Goal: Information Seeking & Learning: Learn about a topic

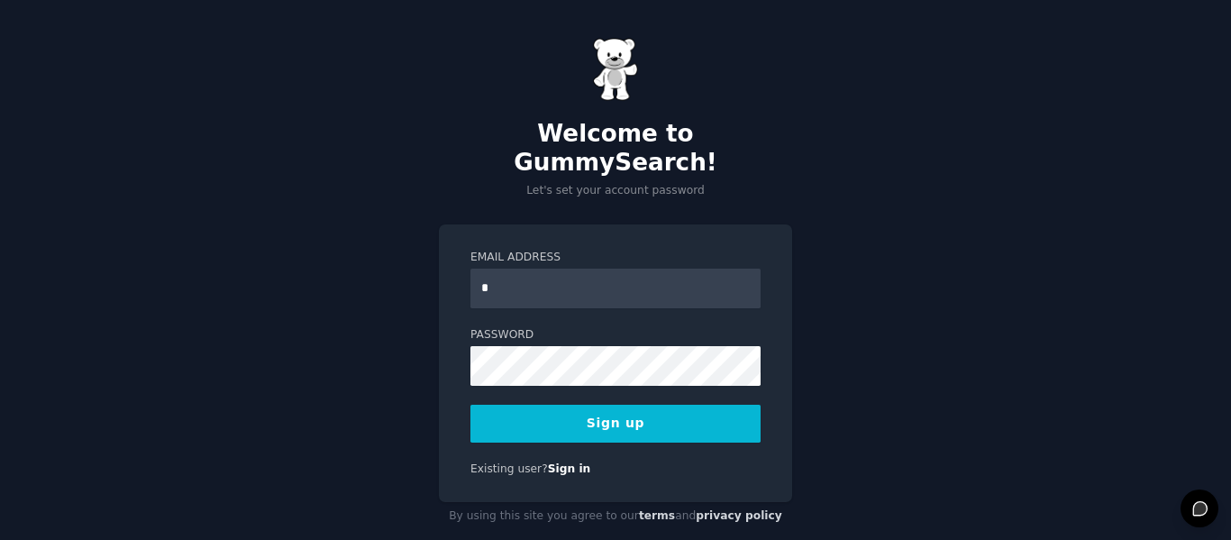
type input "**********"
click at [560, 359] on form "**********" at bounding box center [616, 346] width 290 height 193
click at [661, 405] on button "Sign up" at bounding box center [616, 424] width 290 height 38
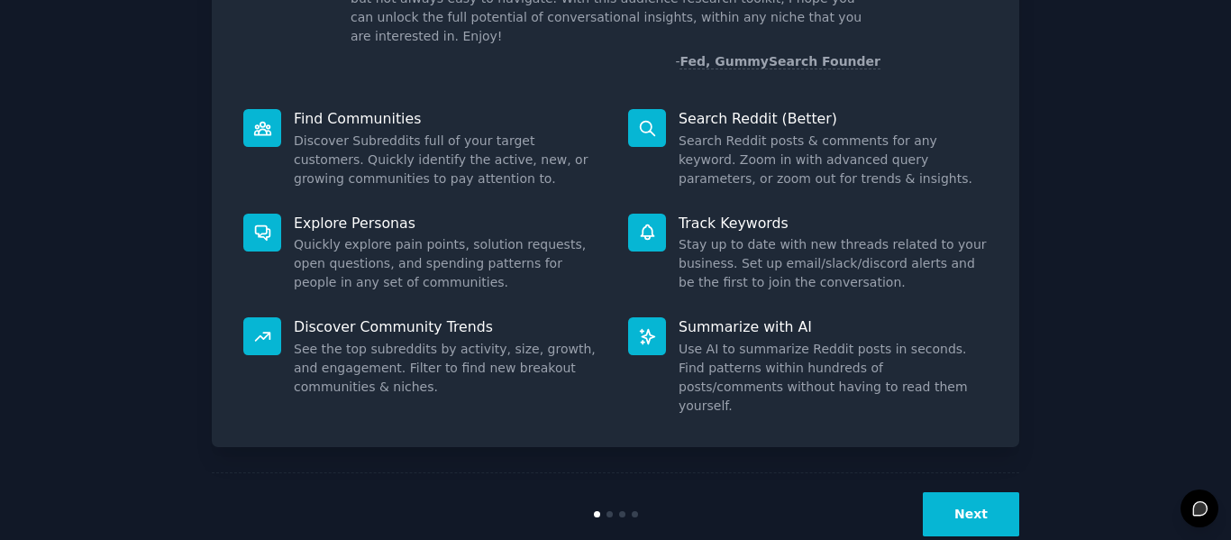
scroll to position [166, 0]
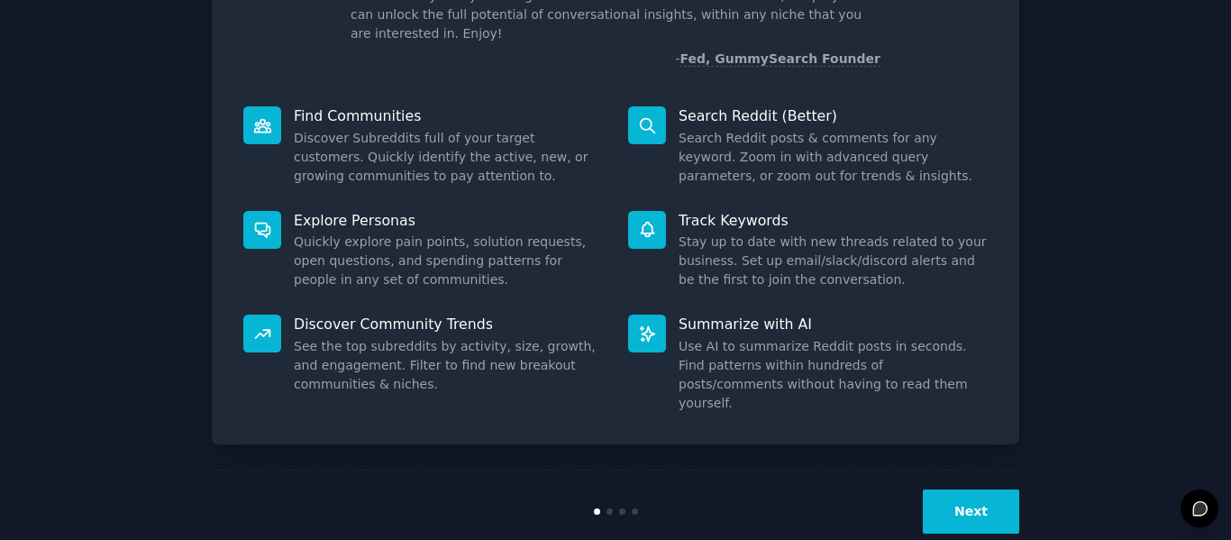
click at [995, 489] on button "Next" at bounding box center [971, 511] width 96 height 44
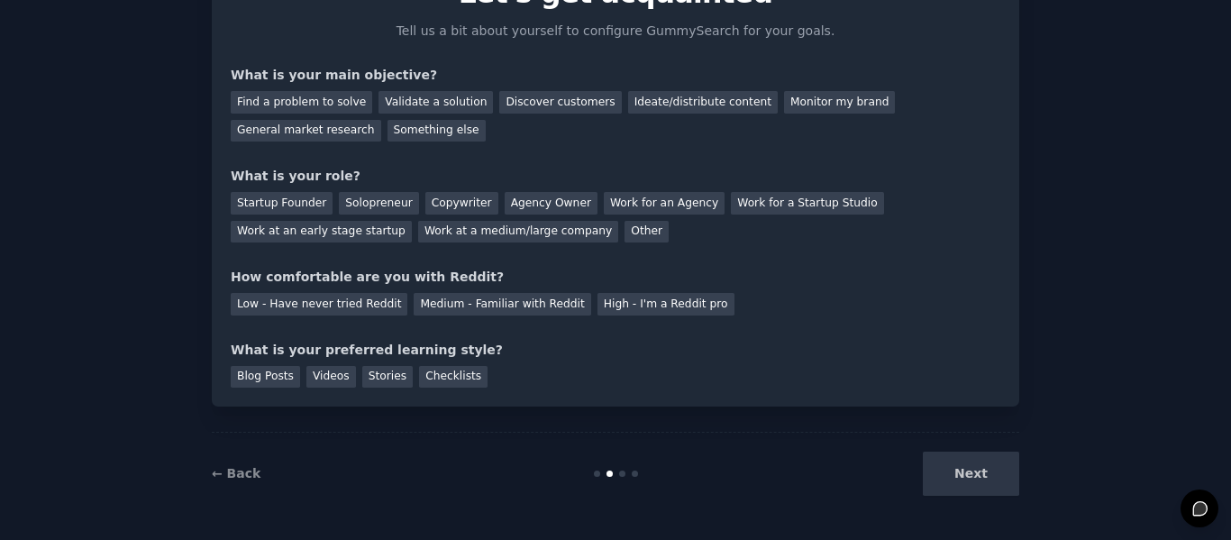
click at [1000, 462] on div "Next" at bounding box center [885, 474] width 270 height 44
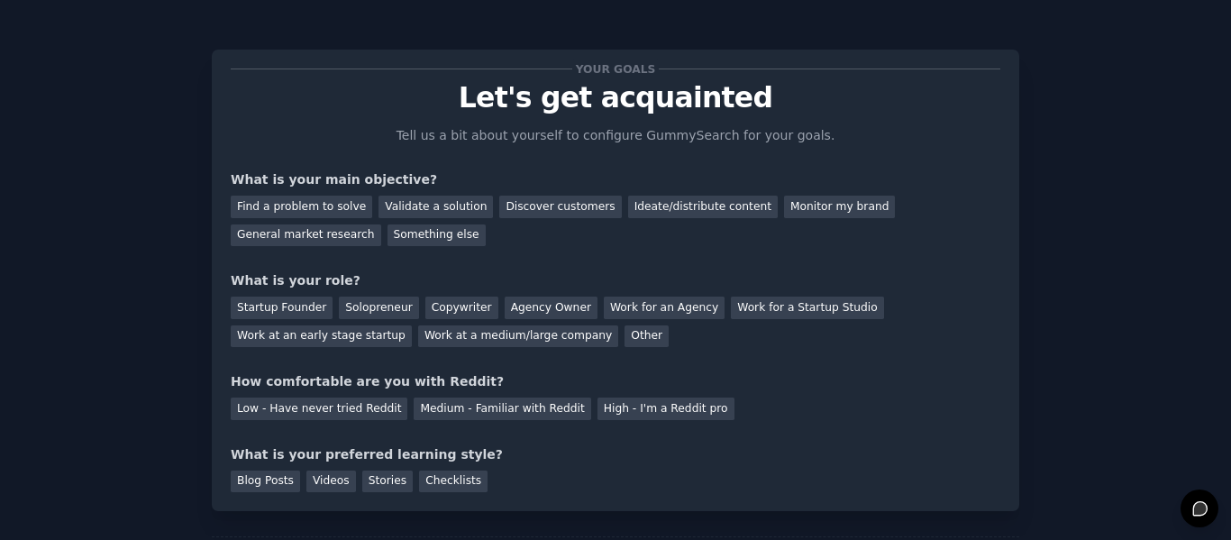
scroll to position [0, 0]
click at [866, 189] on div "What is your main objective?" at bounding box center [616, 180] width 770 height 19
click at [381, 225] on div "General market research" at bounding box center [306, 236] width 151 height 23
click at [375, 309] on div "Solopreneur" at bounding box center [378, 308] width 79 height 23
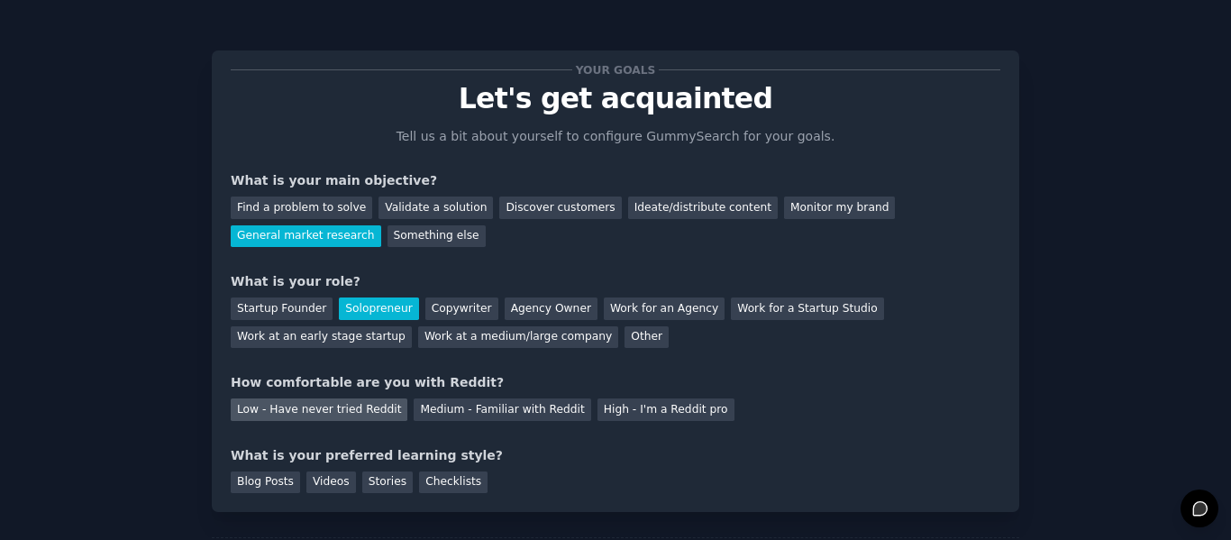
click at [368, 410] on div "Low - Have never tried Reddit" at bounding box center [319, 409] width 177 height 23
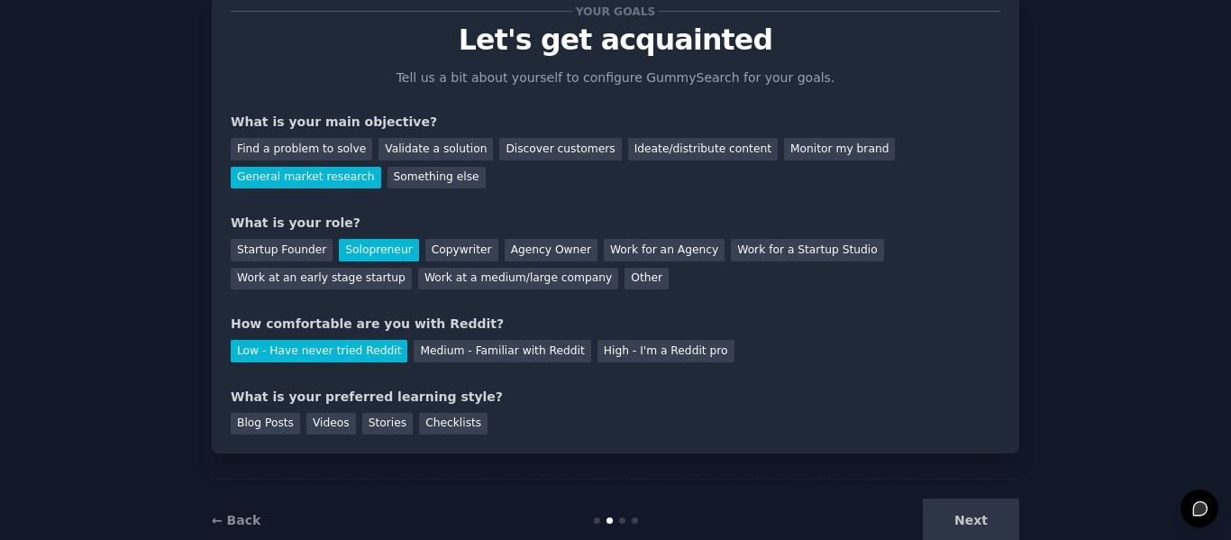
scroll to position [90, 0]
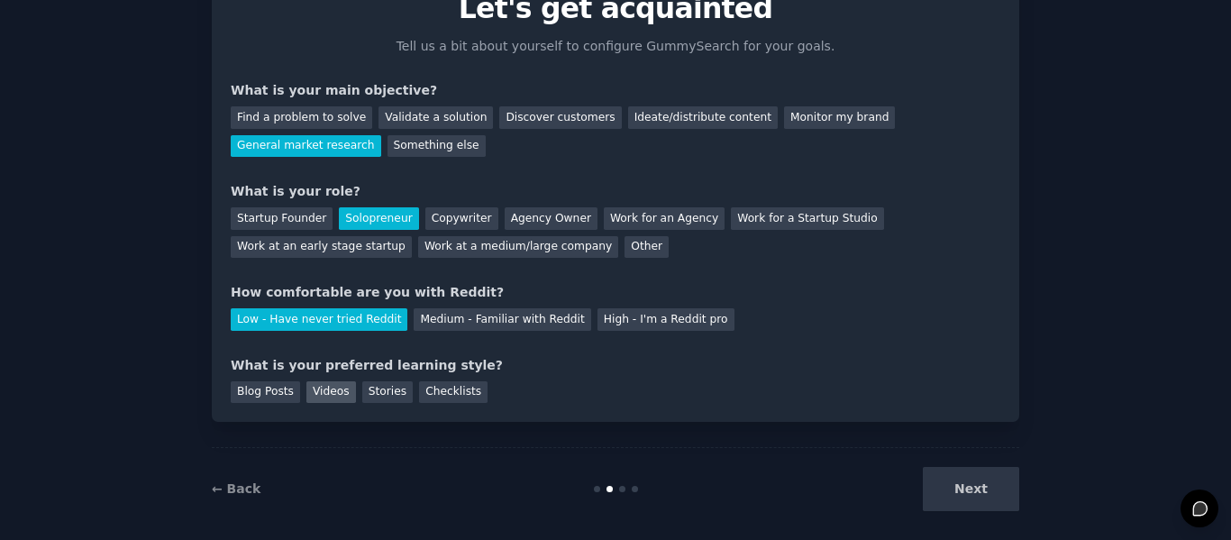
click at [319, 385] on div "Videos" at bounding box center [331, 392] width 50 height 23
click at [976, 502] on button "Next" at bounding box center [971, 489] width 96 height 44
click at [976, 500] on div "Next" at bounding box center [885, 489] width 270 height 44
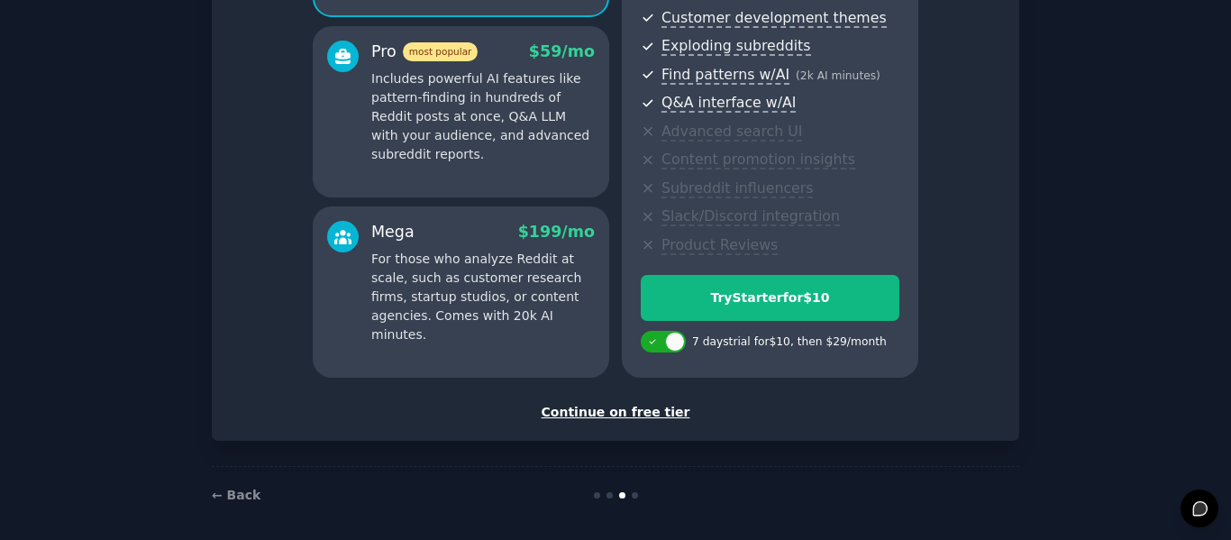
scroll to position [325, 0]
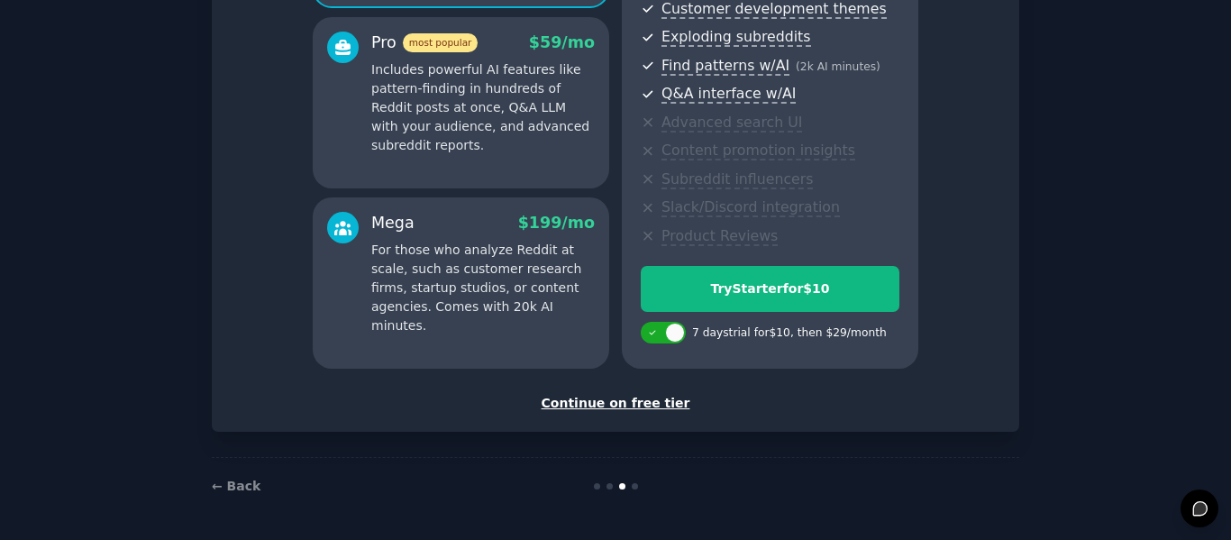
click at [624, 408] on div "Continue on free tier" at bounding box center [616, 403] width 770 height 19
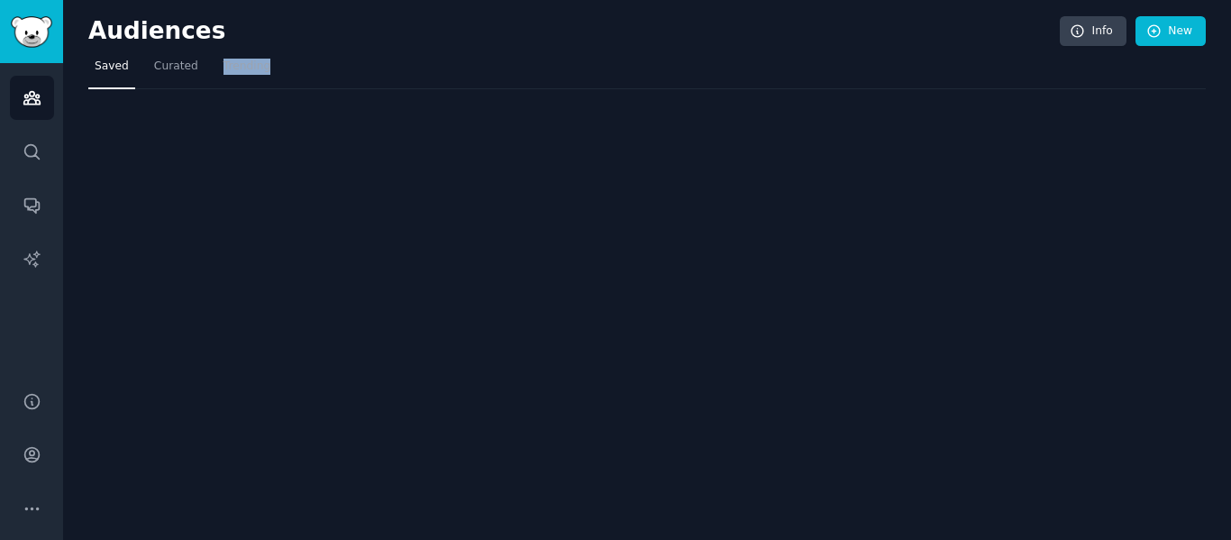
click at [943, 464] on div "Audiences Info New Saved Curated Trending" at bounding box center [647, 270] width 1168 height 540
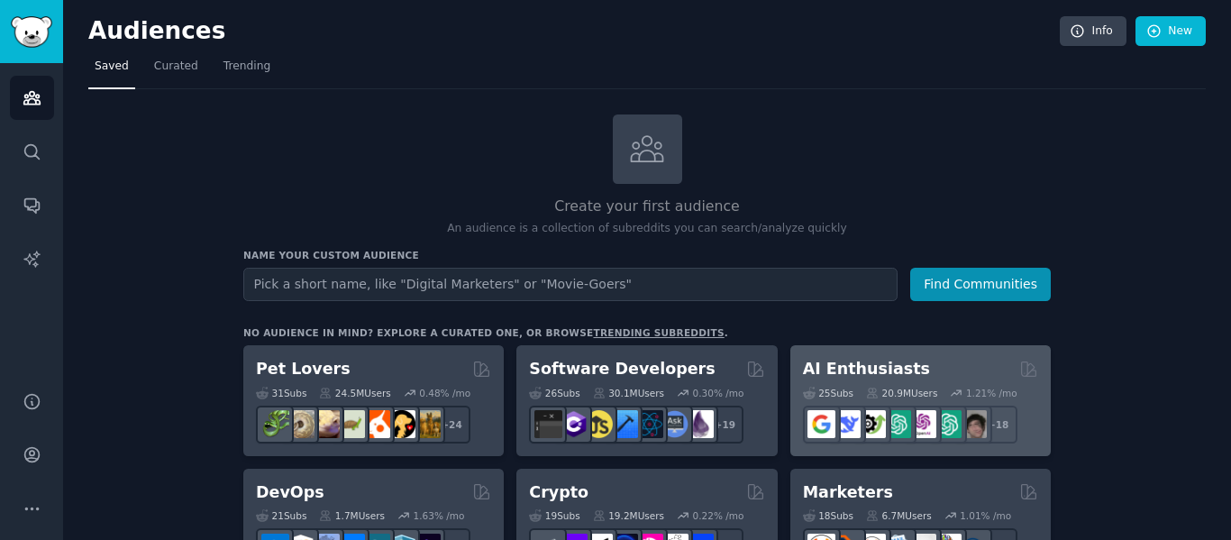
click at [847, 356] on div "AI Enthusiasts 25 Sub s 20.9M Users 1.21 % /mo + 18" at bounding box center [921, 400] width 261 height 111
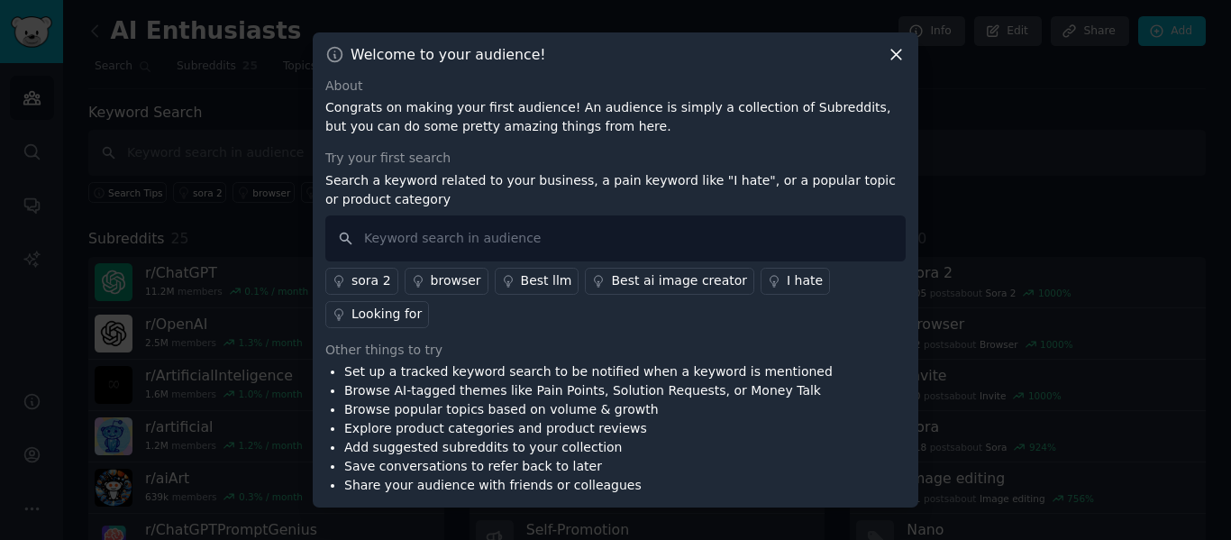
click at [884, 55] on div "Welcome to your audience! About Congrats on making your first audience! An audi…" at bounding box center [616, 270] width 606 height 476
click at [902, 64] on icon at bounding box center [896, 54] width 19 height 19
click at [902, 69] on nav "Search Subreddits 25 Topics 200 Themes Ask Products 565" at bounding box center [647, 70] width 1118 height 37
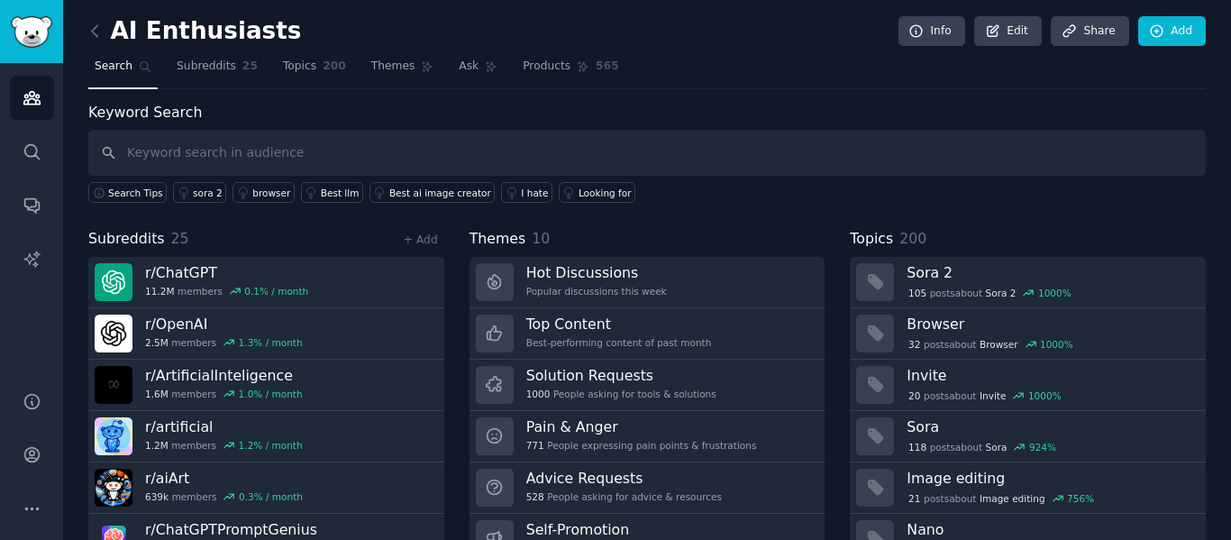
click at [105, 20] on link at bounding box center [99, 31] width 23 height 29
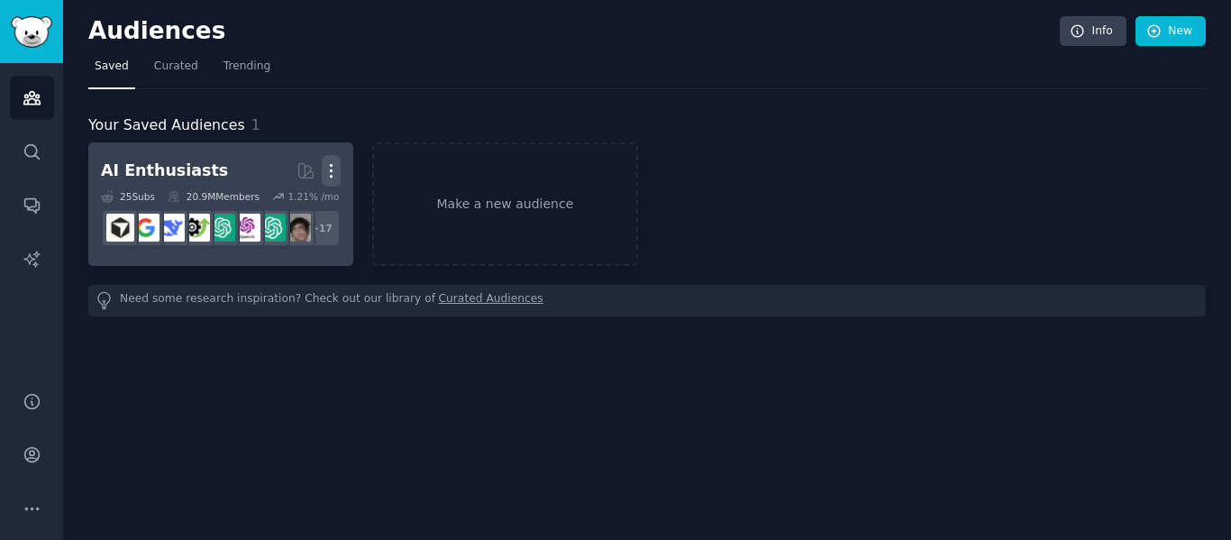
click at [333, 165] on icon "button" at bounding box center [332, 171] width 2 height 13
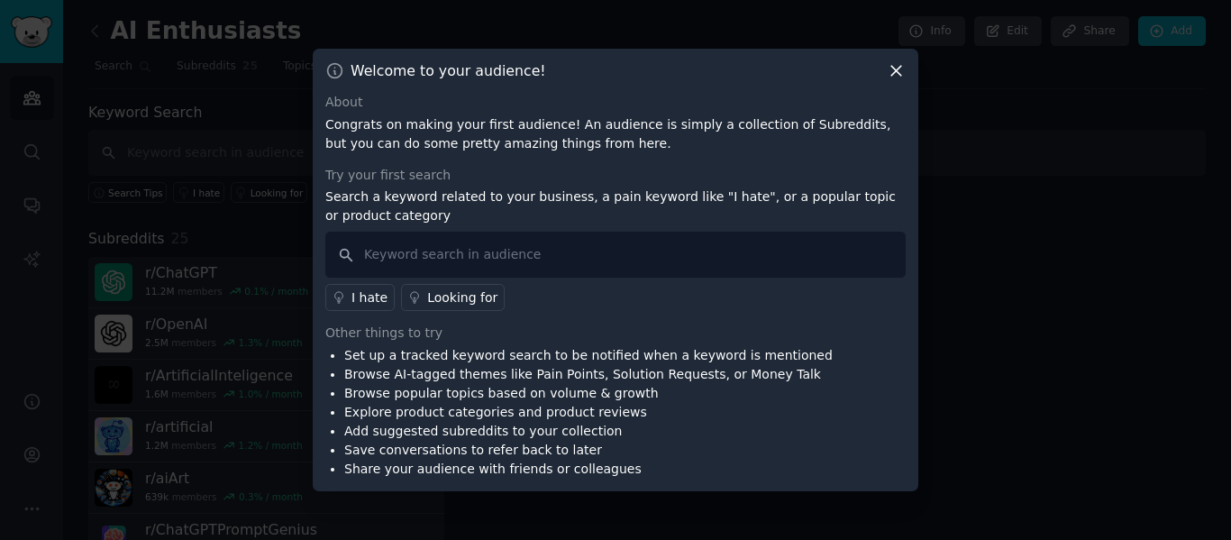
drag, startPoint x: 899, startPoint y: 68, endPoint x: 297, endPoint y: 45, distance: 602.6
click at [892, 70] on icon at bounding box center [896, 70] width 19 height 19
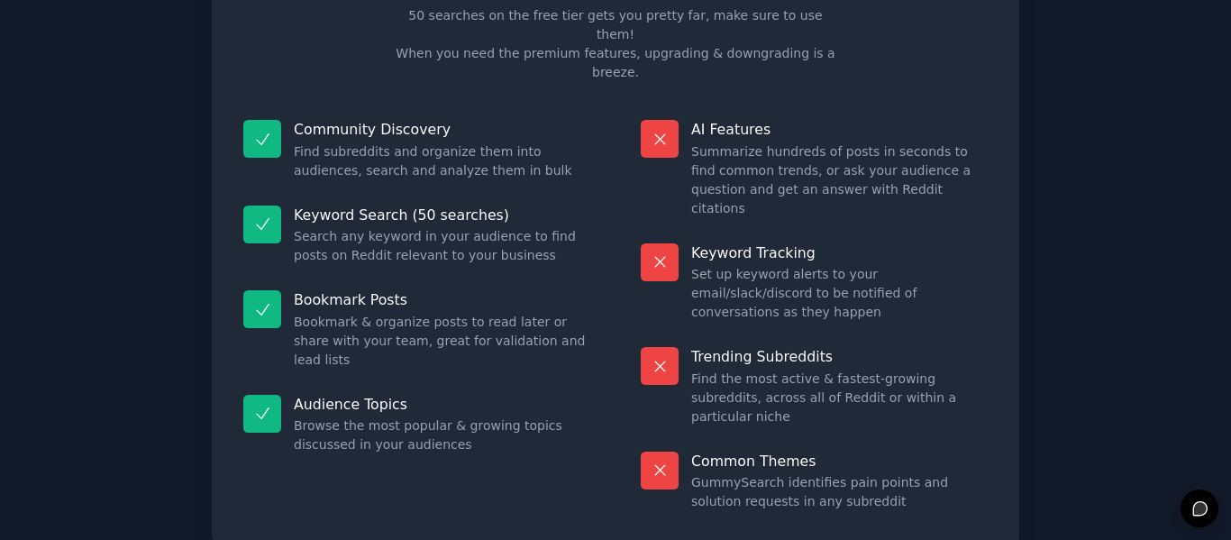
scroll to position [162, 0]
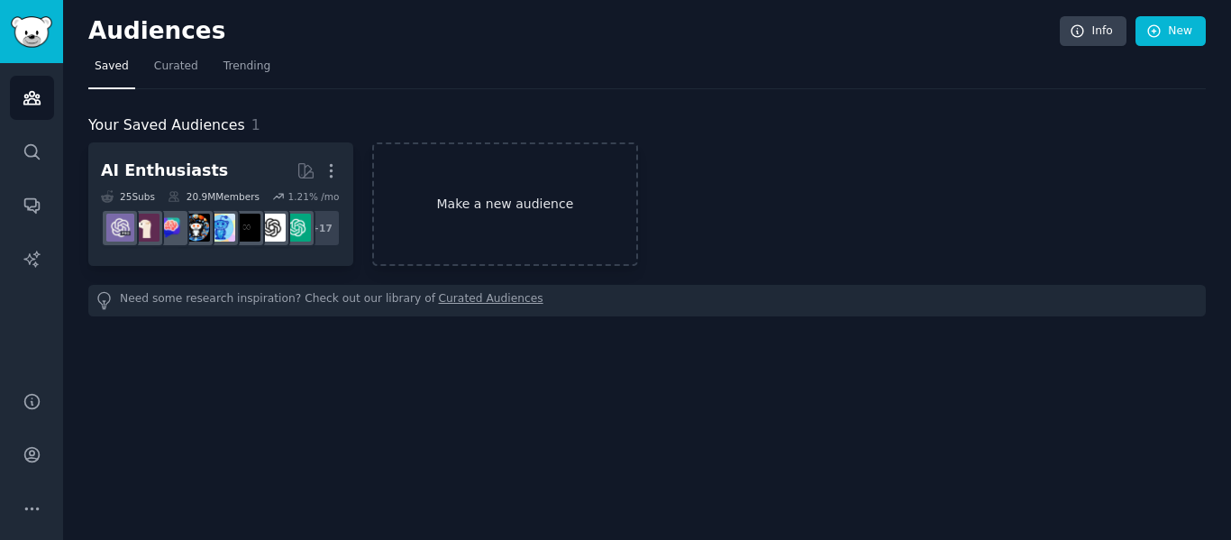
click at [516, 221] on link "Make a new audience" at bounding box center [504, 203] width 265 height 123
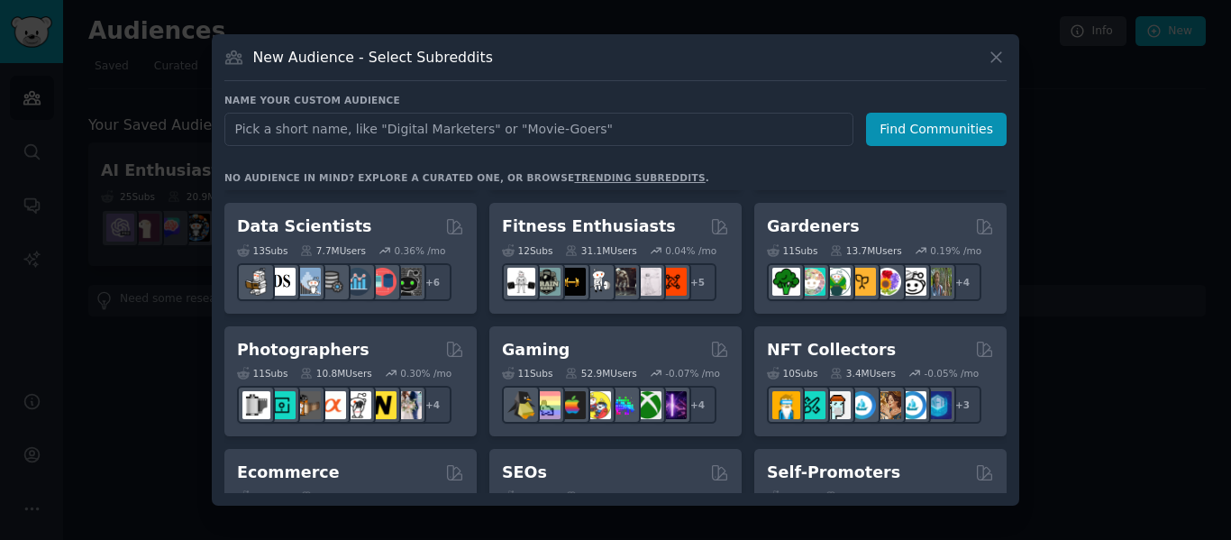
scroll to position [451, 0]
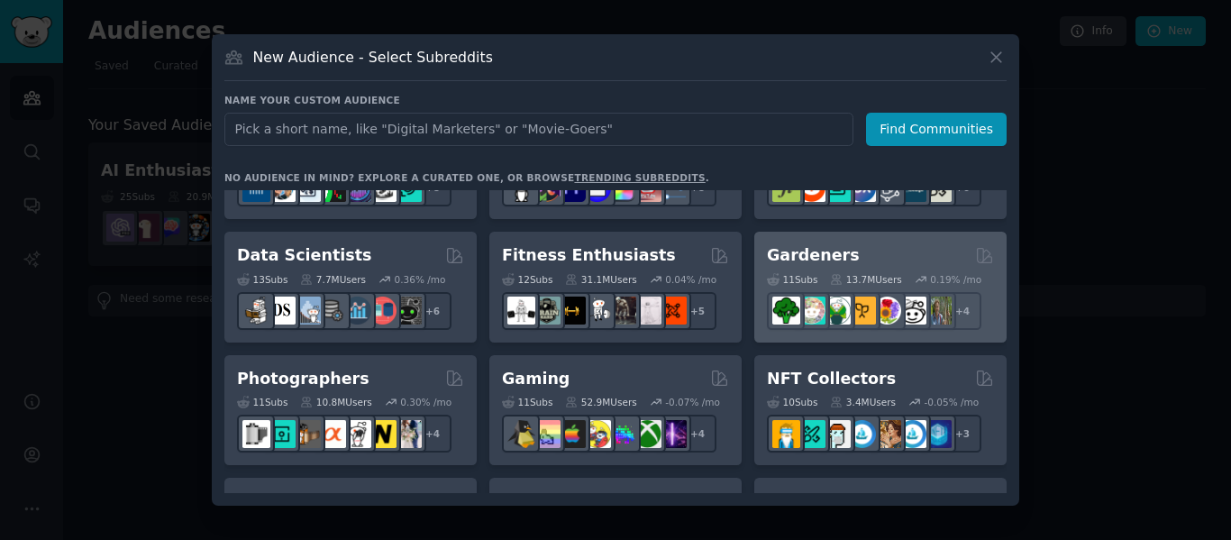
click at [926, 243] on div "Gardeners 11 Sub s 13.7M Users 0.19 % /mo r/SavageGarden + 4" at bounding box center [881, 287] width 252 height 111
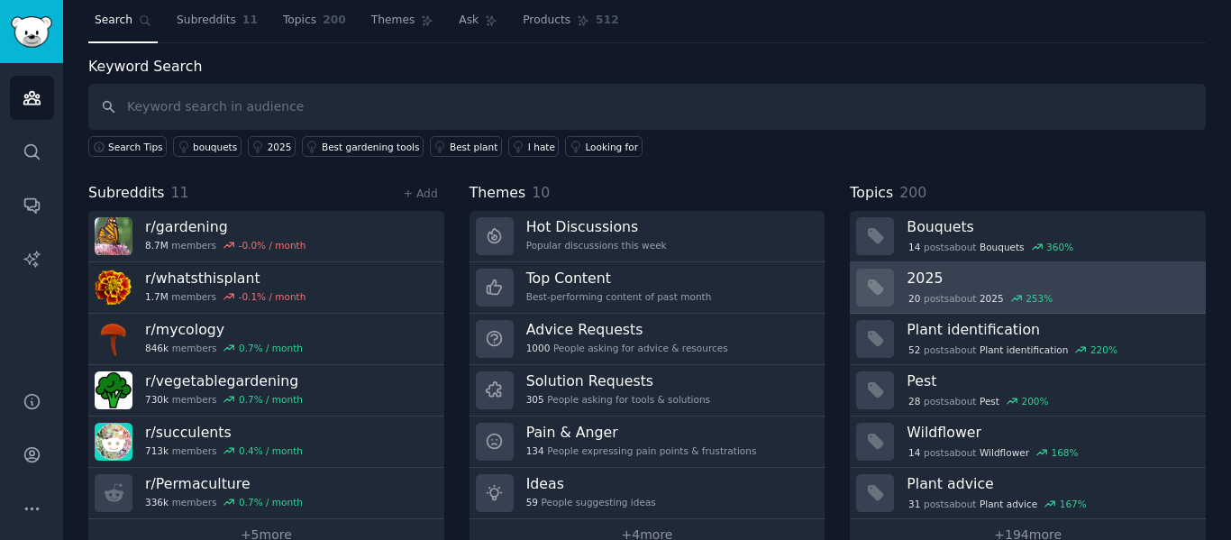
scroll to position [82, 0]
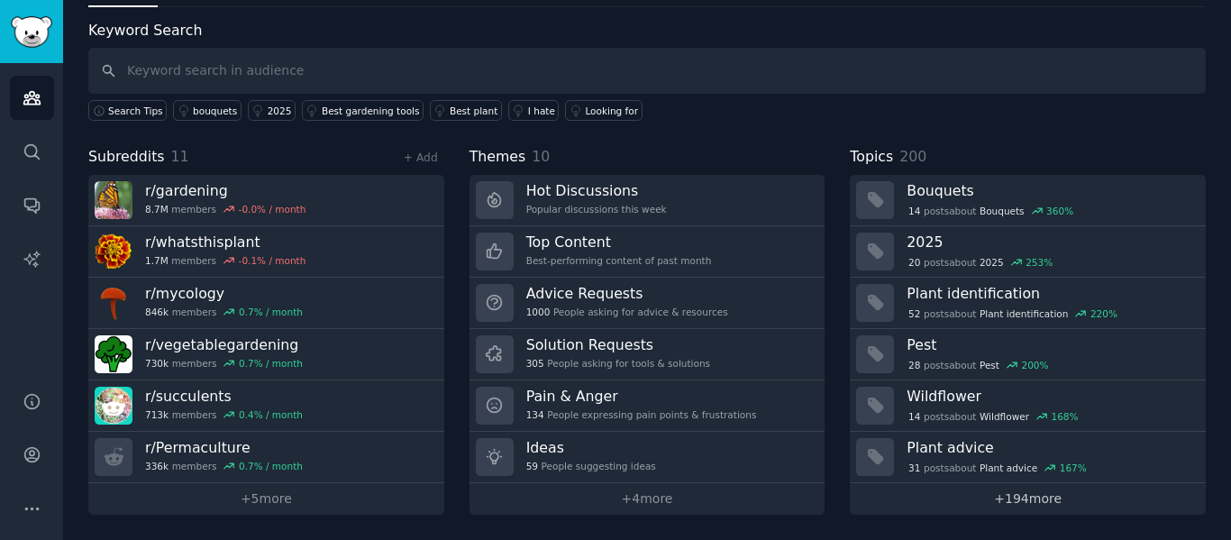
click at [1059, 507] on link "+ 194 more" at bounding box center [1028, 499] width 356 height 32
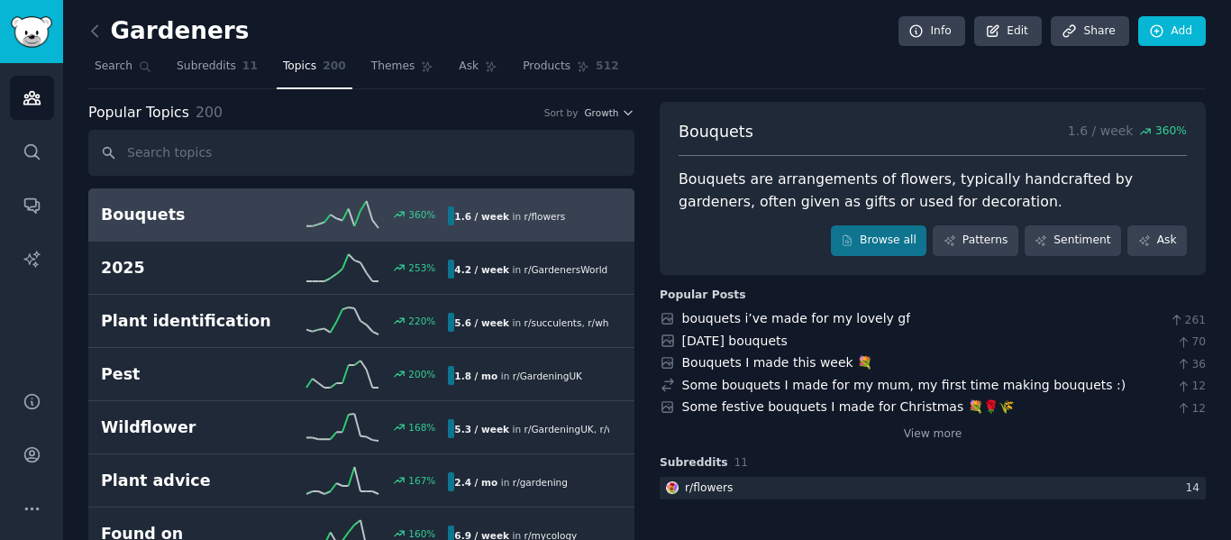
click at [724, 130] on span "Bouquets" at bounding box center [716, 132] width 75 height 23
click at [724, 131] on span "Bouquets" at bounding box center [716, 132] width 75 height 23
copy span "Bouquets"
click at [221, 69] on span "Subreddits" at bounding box center [206, 67] width 59 height 16
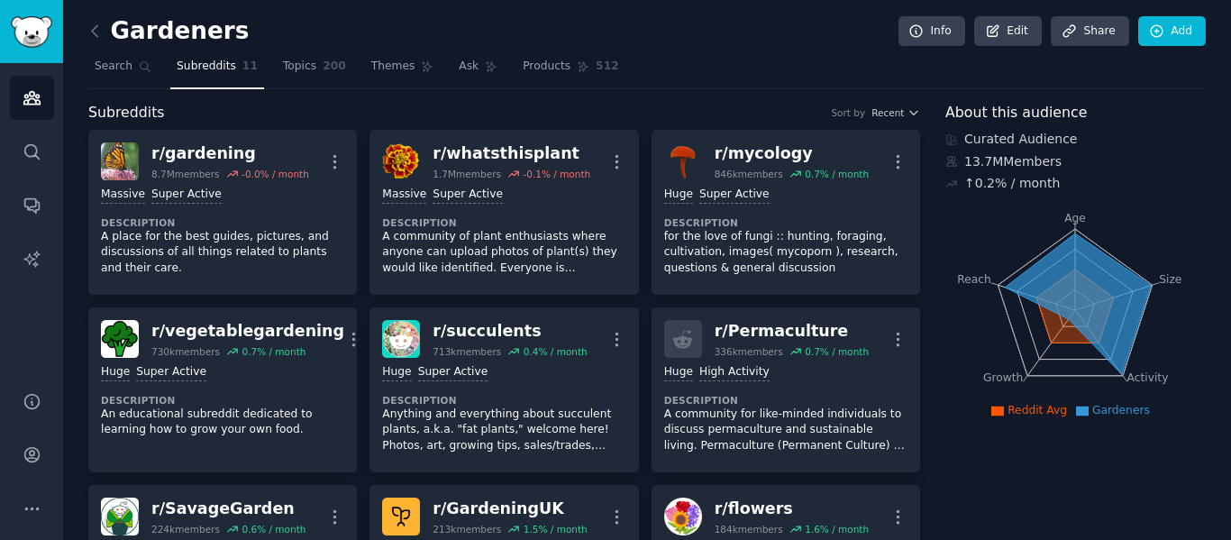
click at [98, 42] on link at bounding box center [99, 31] width 23 height 29
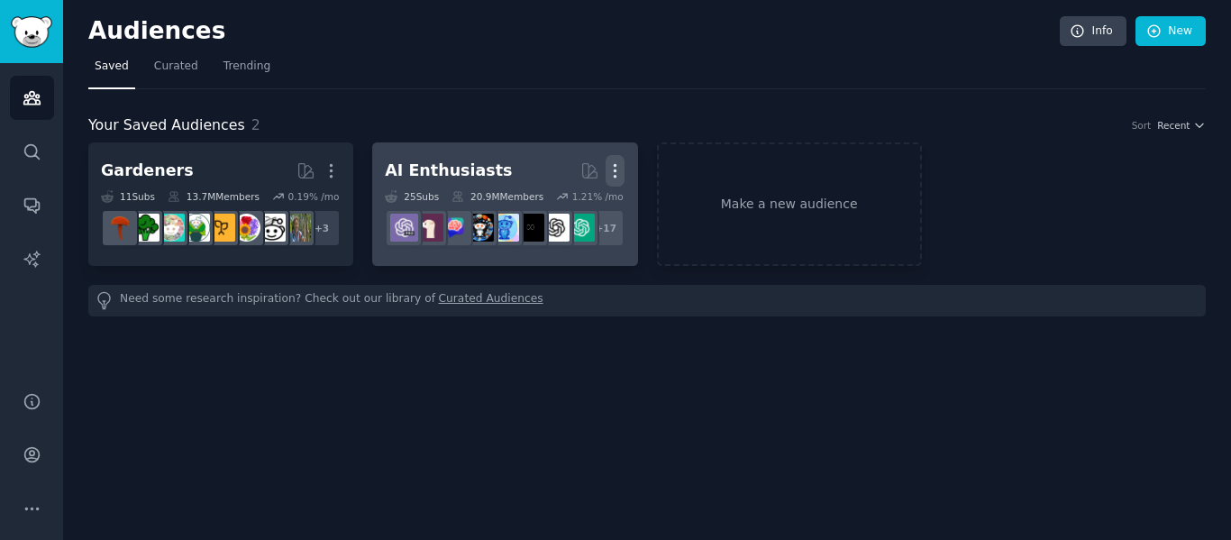
click at [616, 172] on icon "button" at bounding box center [616, 171] width 2 height 13
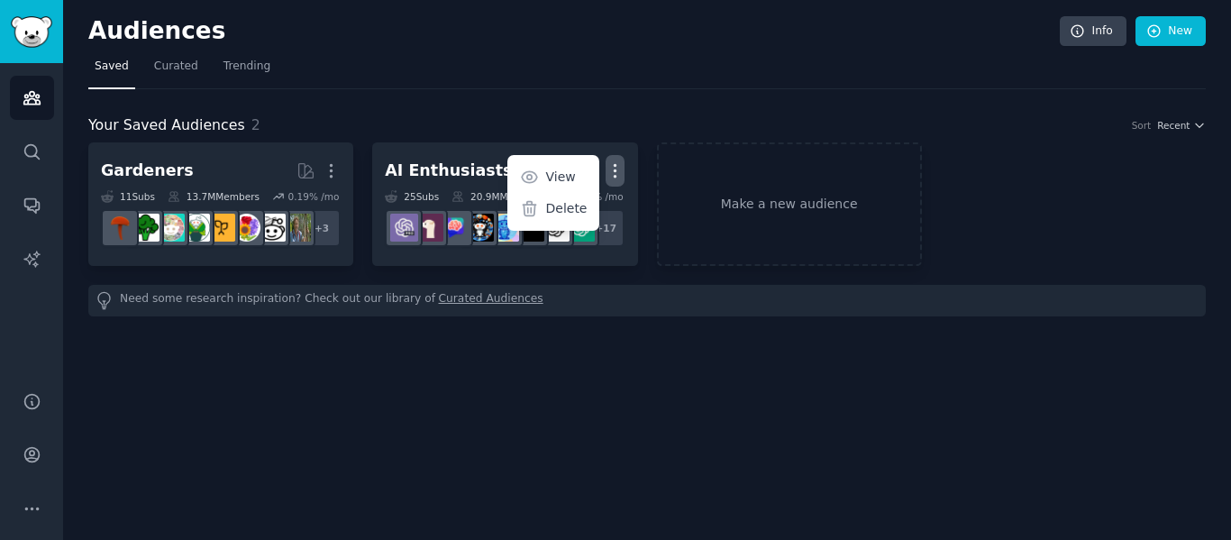
click at [581, 207] on p "Delete" at bounding box center [565, 208] width 41 height 19
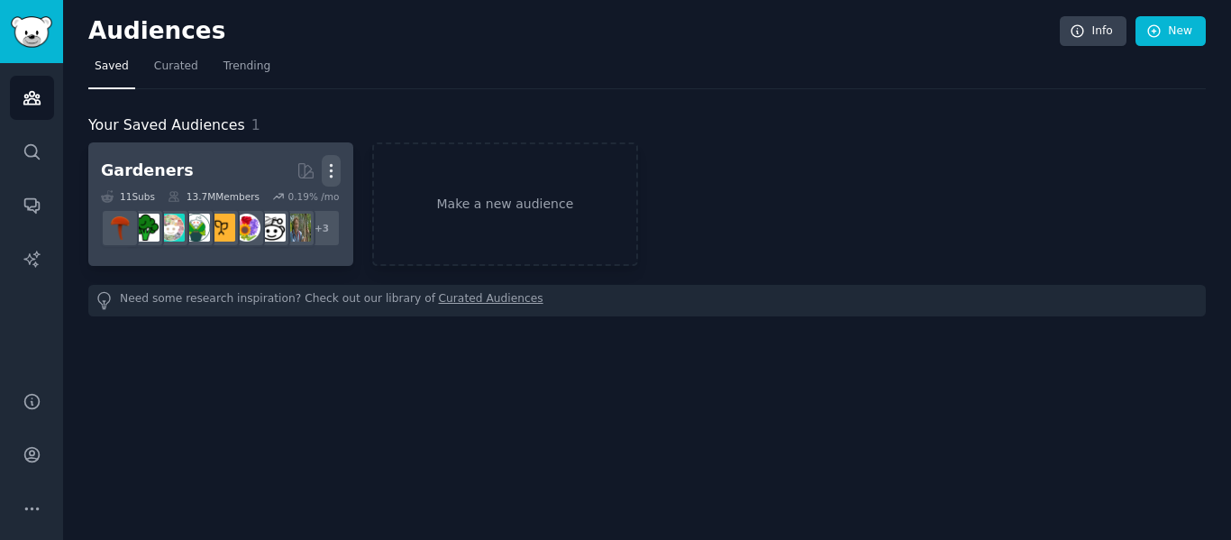
click at [329, 167] on icon "button" at bounding box center [331, 170] width 19 height 19
click at [279, 213] on p "Delete" at bounding box center [281, 208] width 41 height 19
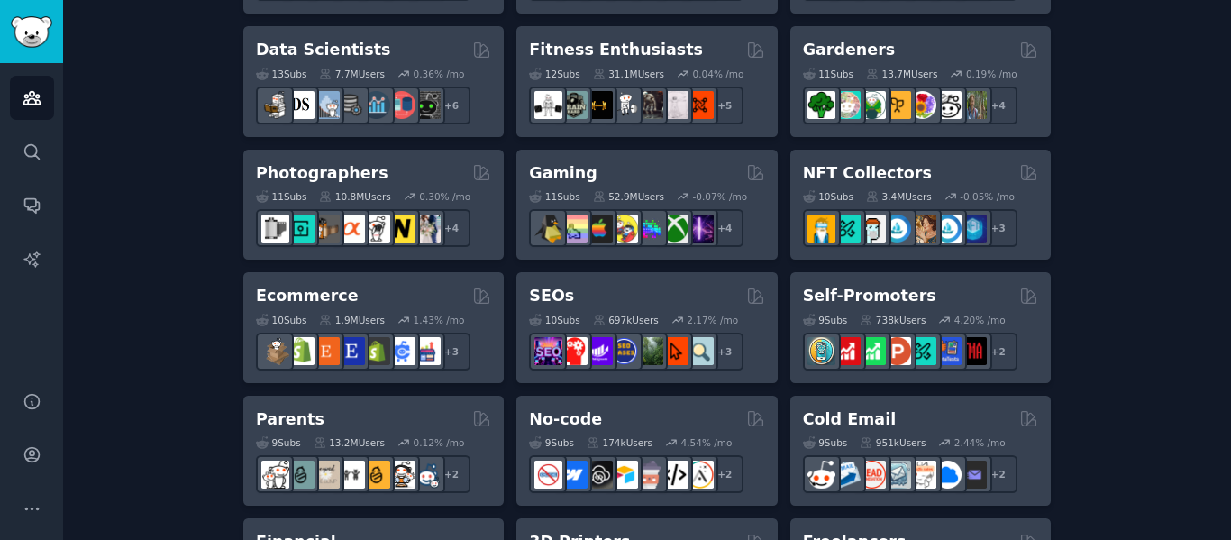
scroll to position [854, 0]
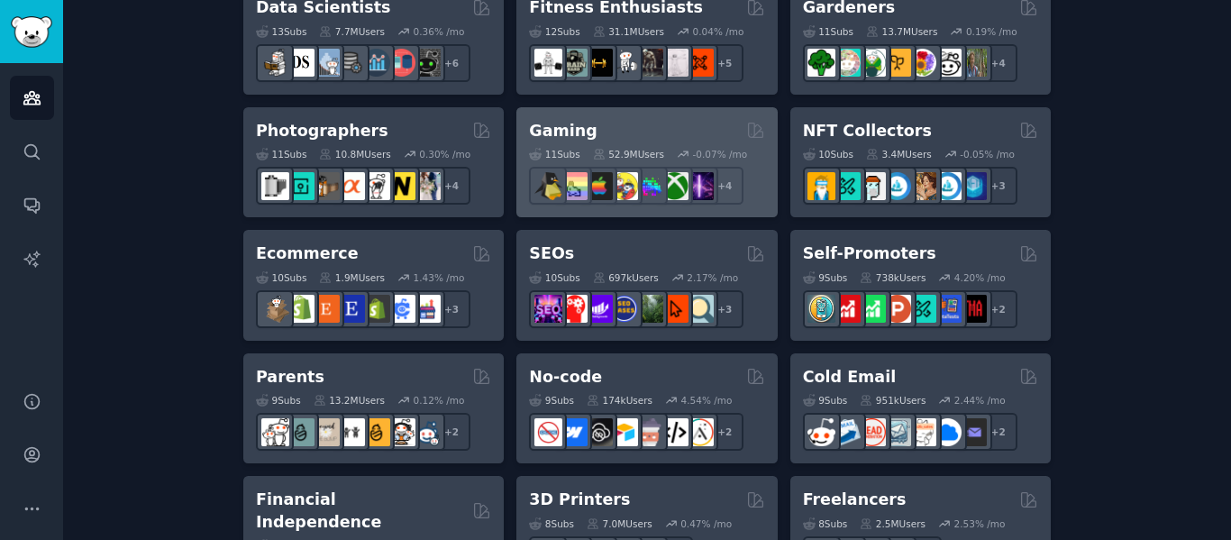
click at [692, 142] on div "11 Sub s 52.9M Users -0.07 % /mo r/TwitchStreaming + 4" at bounding box center [646, 173] width 235 height 63
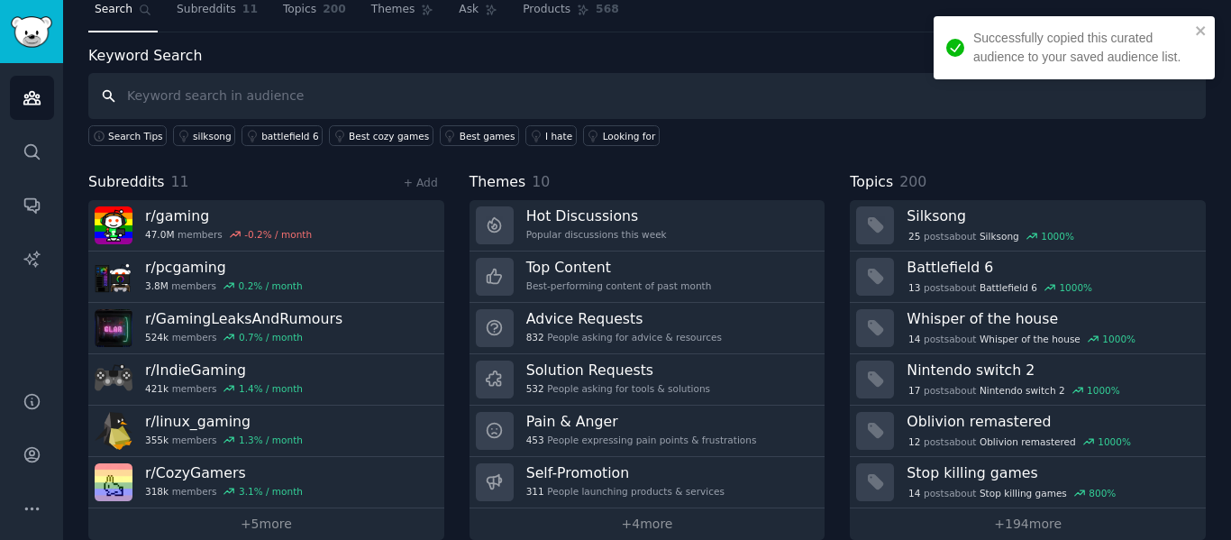
scroll to position [82, 0]
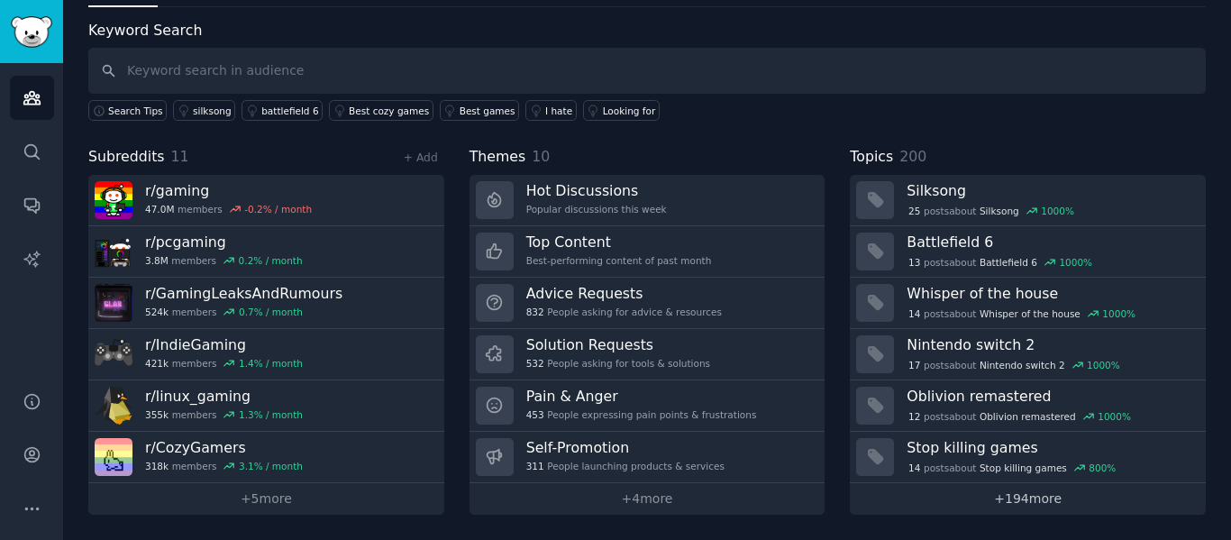
click at [1013, 505] on link "+ 194 more" at bounding box center [1028, 499] width 356 height 32
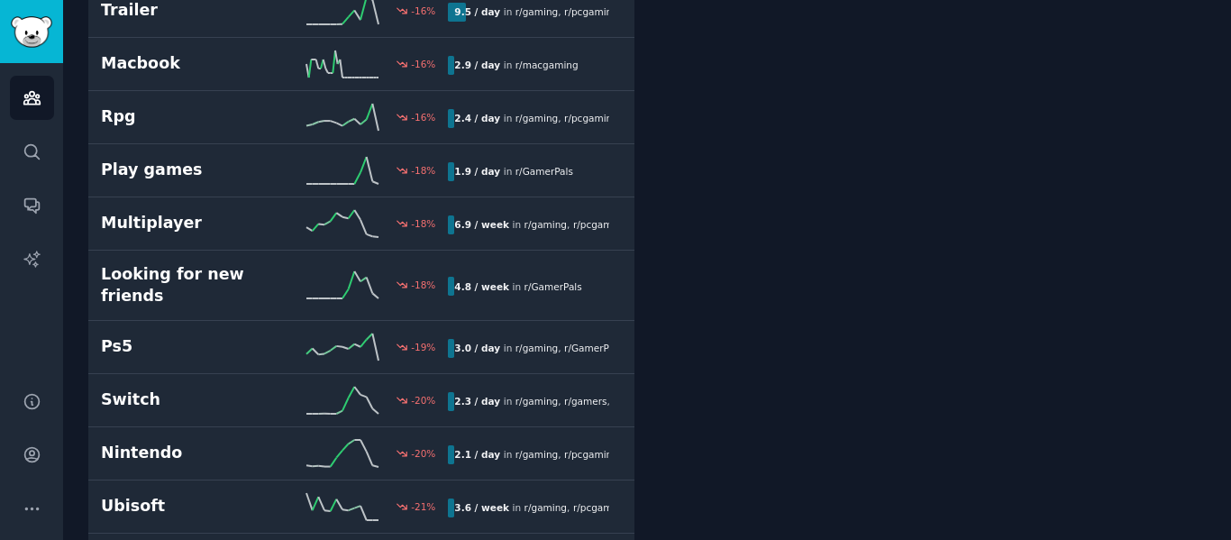
scroll to position [8285, 0]
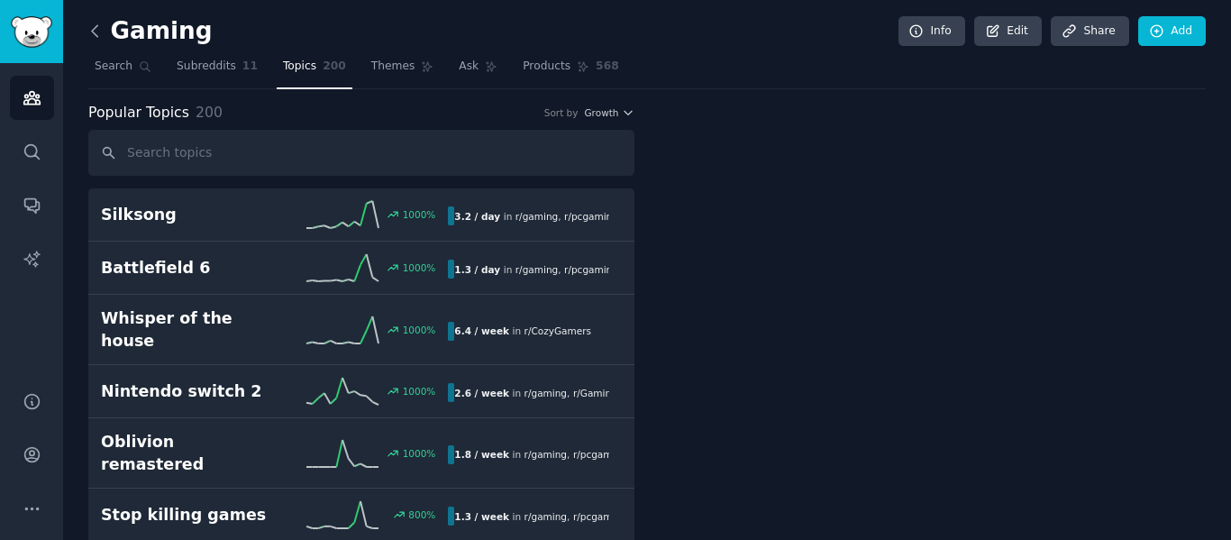
click at [90, 29] on icon at bounding box center [95, 31] width 19 height 19
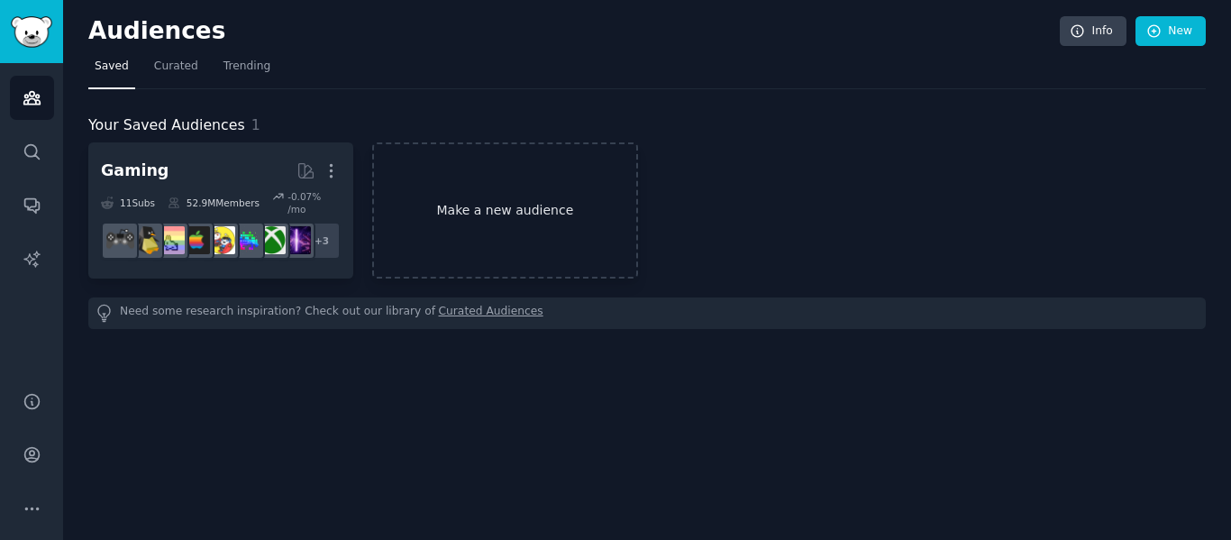
click at [516, 181] on link "Make a new audience" at bounding box center [504, 210] width 265 height 136
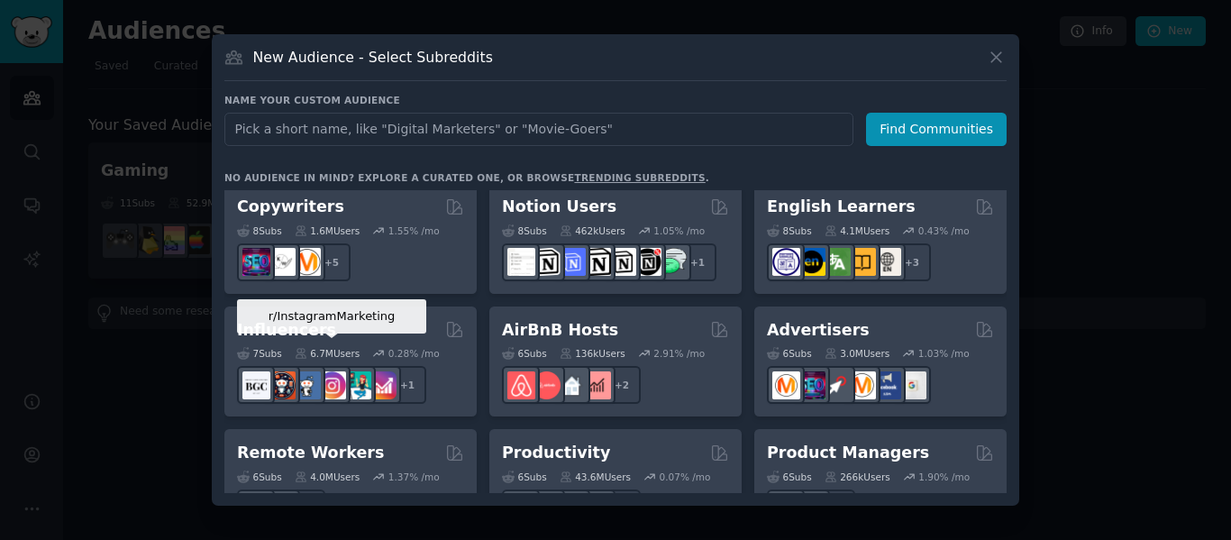
scroll to position [1227, 0]
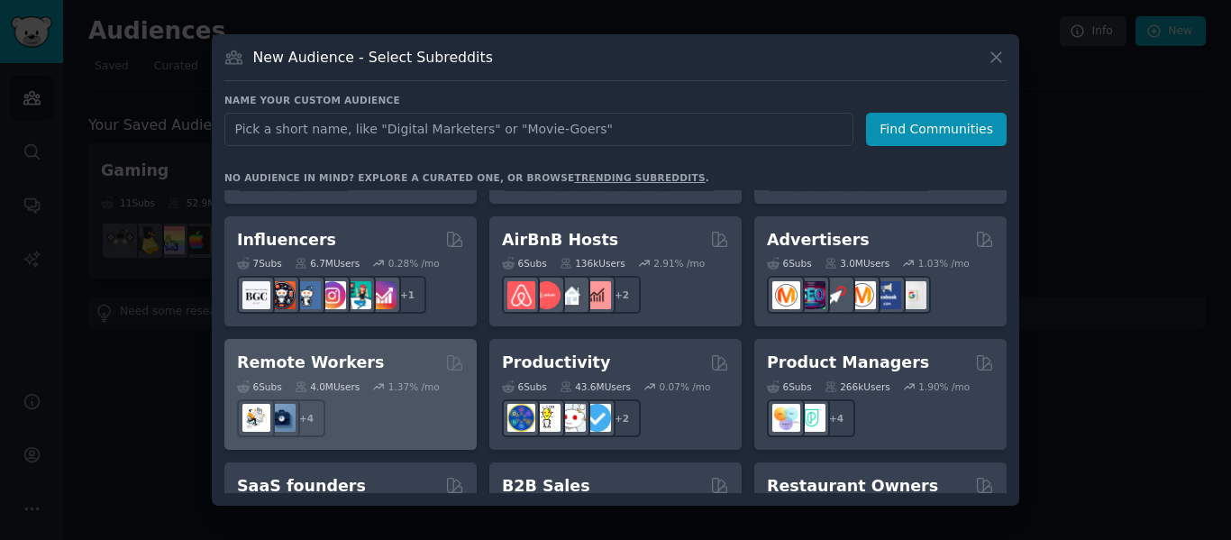
click at [395, 339] on div "Remote Workers 6 Sub s 4.0M Users 1.37 % /mo + 4" at bounding box center [350, 394] width 252 height 111
click at [395, 323] on div "Pet Lovers 31 Sub s 24.5M Users 0.48 % /mo + 24 Software Developers 26 Sub s 30…" at bounding box center [615, 341] width 782 height 303
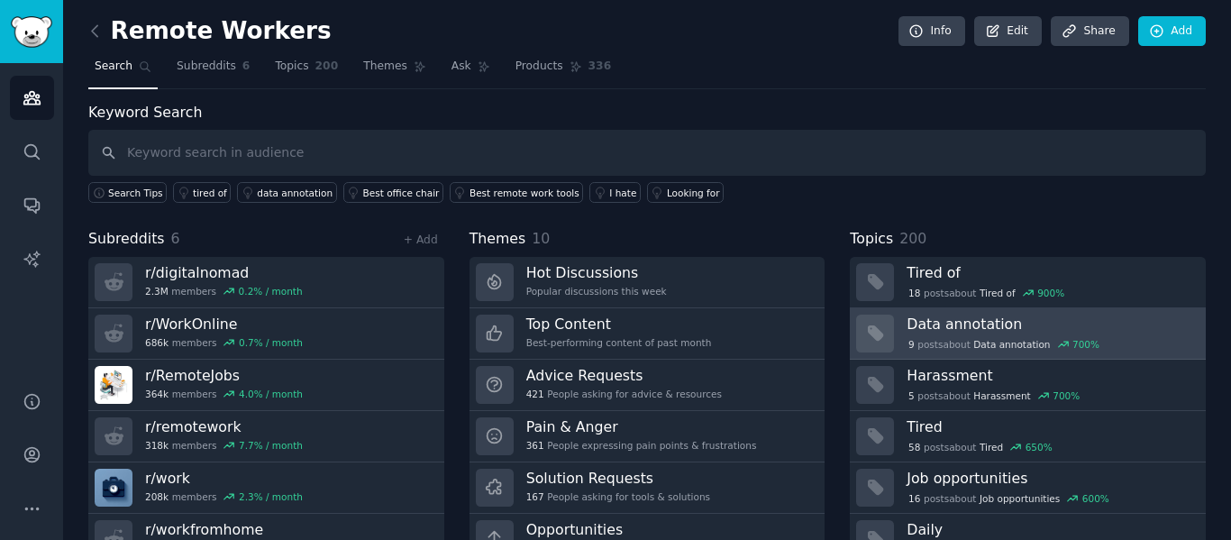
scroll to position [82, 0]
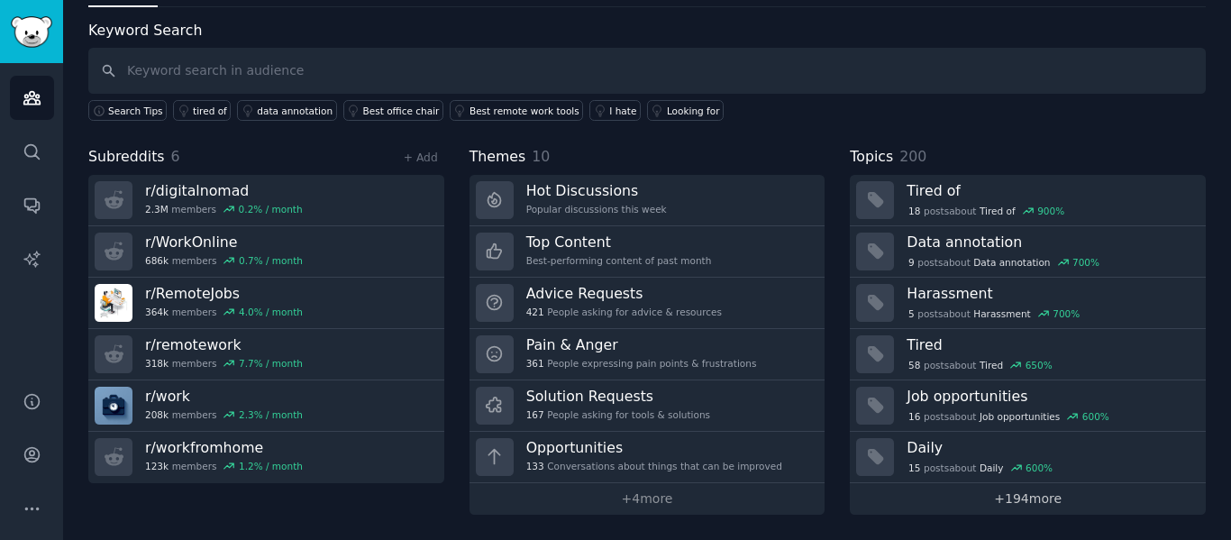
click at [1104, 502] on link "+ 194 more" at bounding box center [1028, 499] width 356 height 32
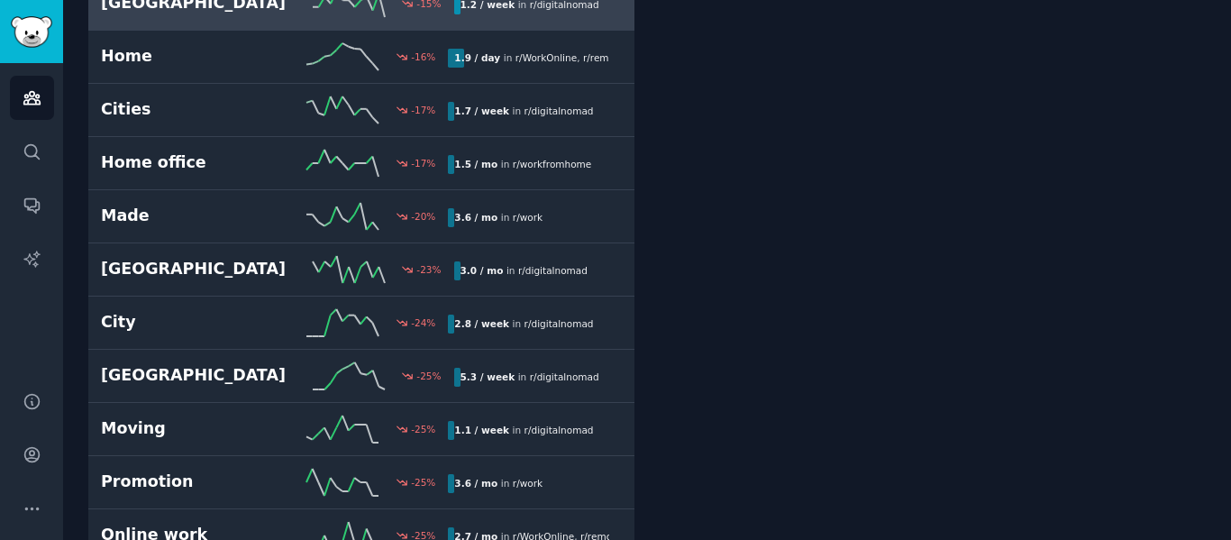
scroll to position [9096, 0]
